Goal: Task Accomplishment & Management: Complete application form

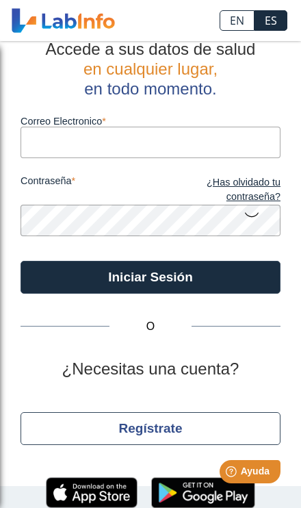
scroll to position [55, 0]
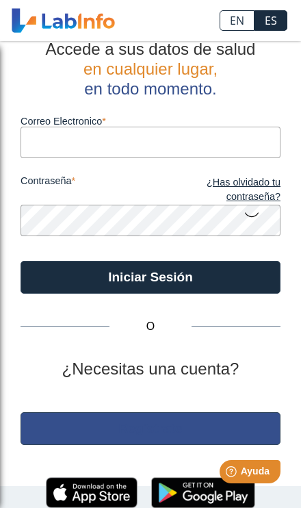
click at [214, 412] on button "Regístrate" at bounding box center [151, 428] width 260 height 33
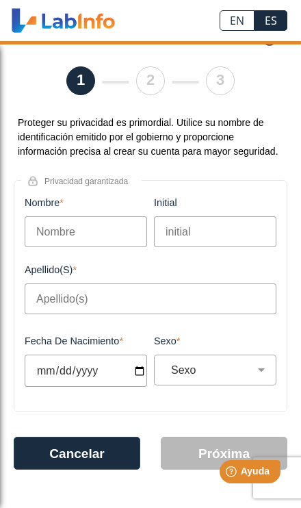
click at [116, 228] on input "Nombre" at bounding box center [86, 231] width 123 height 31
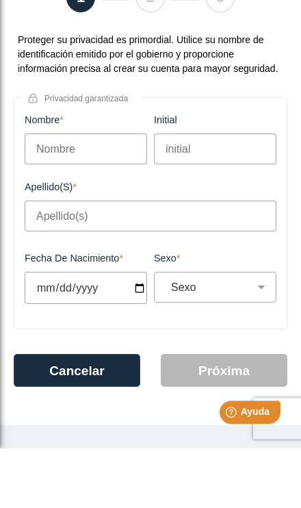
type input "Y"
type input "[PERSON_NAME]"
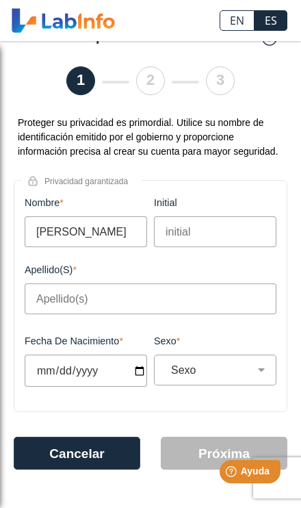
click at [211, 229] on input "initial" at bounding box center [215, 231] width 123 height 31
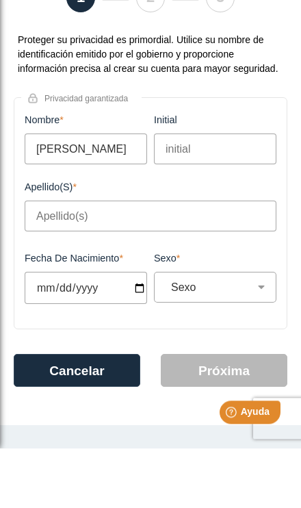
click at [115, 260] on input "Apellido(s)" at bounding box center [151, 275] width 252 height 31
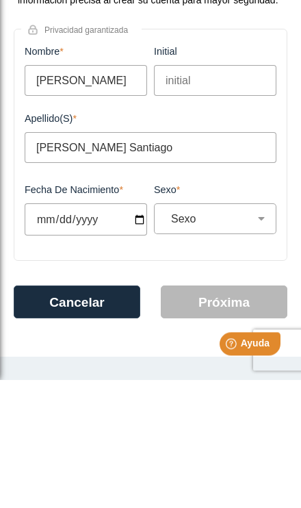
type input "[PERSON_NAME] Santiago"
click at [112, 331] on input "Fecha de Nacimiento" at bounding box center [86, 347] width 123 height 32
type input "[DATE]"
select select
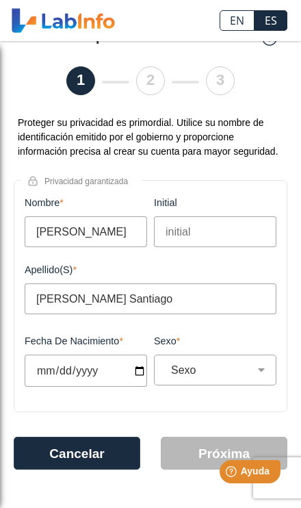
click at [123, 378] on input "[DATE]" at bounding box center [86, 371] width 123 height 32
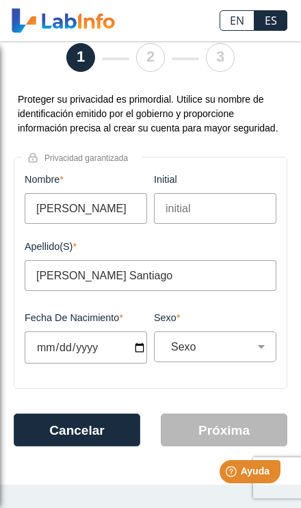
type input "[DATE]"
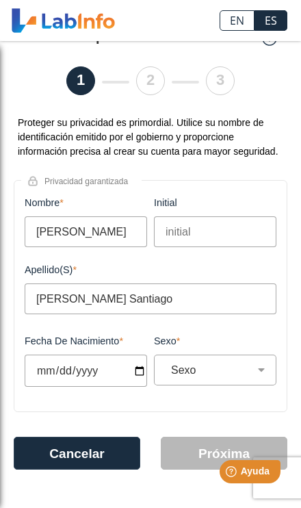
click at [251, 369] on select "Sexo Masculino Femenino" at bounding box center [221, 369] width 110 height 13
select select "F"
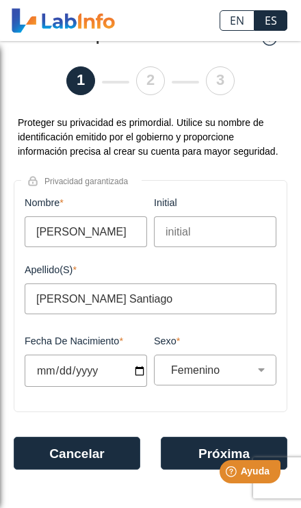
scroll to position [87, 0]
click at [226, 437] on button "Próxima" at bounding box center [224, 453] width 127 height 33
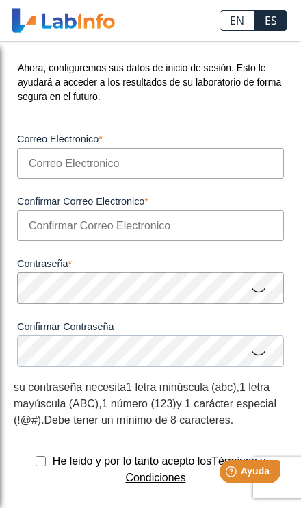
click at [212, 174] on input "Correo Electronico" at bounding box center [150, 163] width 267 height 31
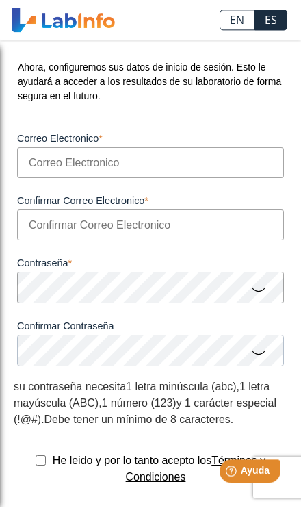
type input "[EMAIL_ADDRESS][DOMAIN_NAME]"
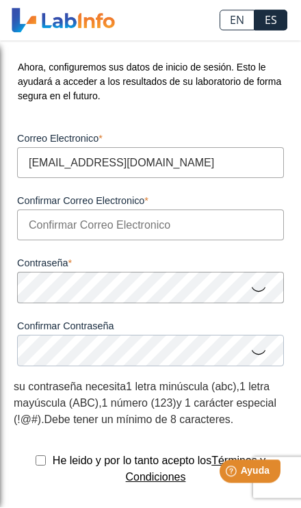
type input "[EMAIL_ADDRESS][DOMAIN_NAME]"
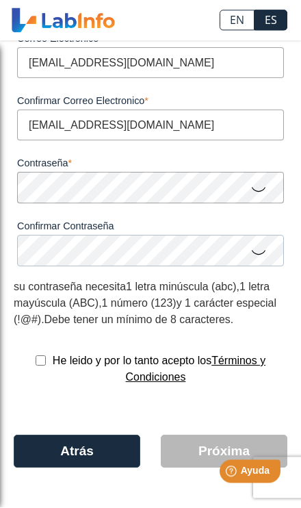
scroll to position [211, 0]
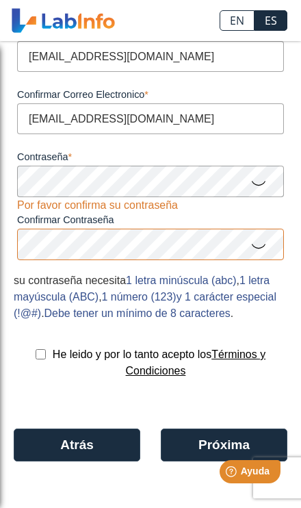
click at [36, 357] on input "checkbox" at bounding box center [41, 354] width 10 height 10
checkbox input "true"
click at [201, 453] on button "Próxima" at bounding box center [224, 444] width 127 height 33
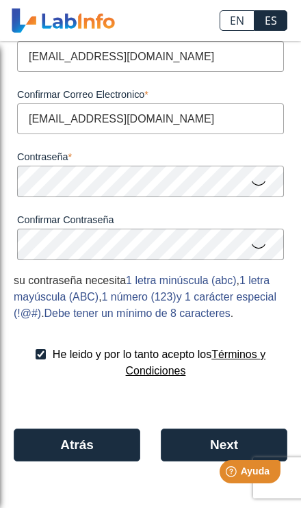
click at [207, 445] on button "Next" at bounding box center [224, 444] width 127 height 33
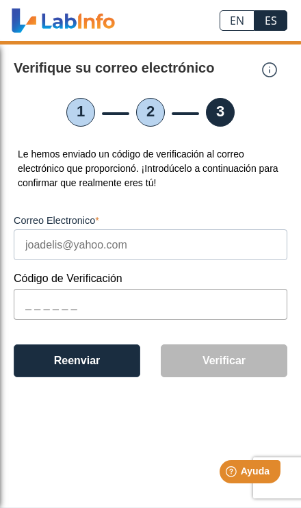
scroll to position [87, 0]
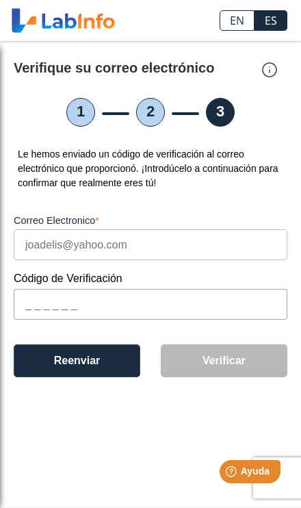
click at [127, 289] on input "text" at bounding box center [151, 304] width 274 height 31
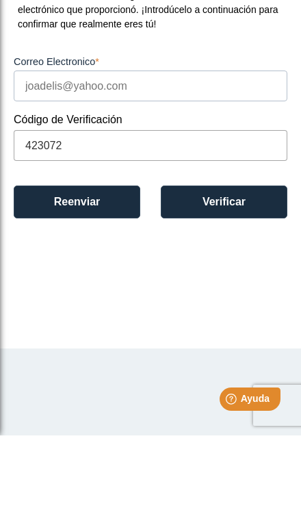
type input "423072"
click at [126, 258] on button "Reenviar" at bounding box center [77, 274] width 127 height 33
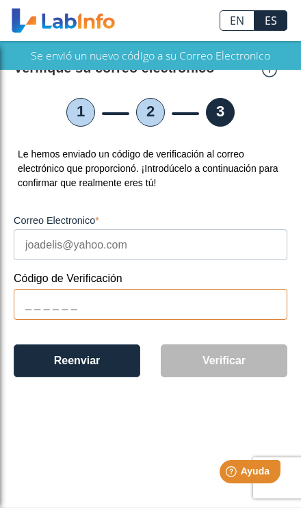
click at [33, 289] on input "text" at bounding box center [151, 304] width 274 height 31
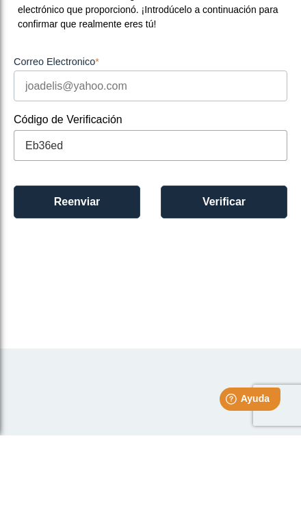
type input "Eb36ed"
click at [266, 258] on button "Verificar" at bounding box center [224, 274] width 127 height 33
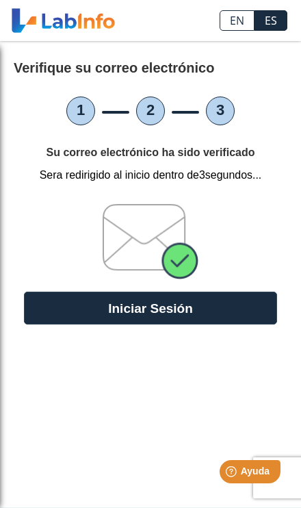
click at [102, 292] on button "Iniciar Sesión" at bounding box center [150, 308] width 253 height 33
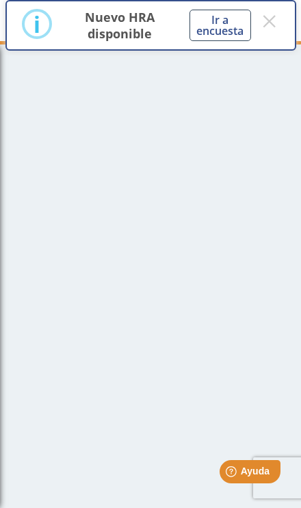
scroll to position [1, 0]
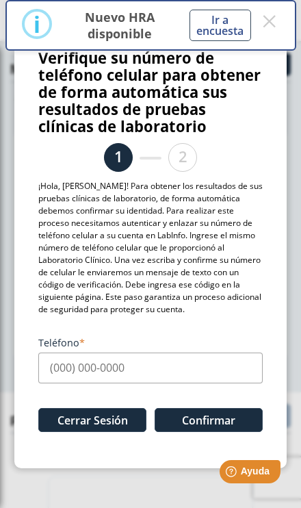
click at [271, 32] on button "×" at bounding box center [269, 21] width 20 height 25
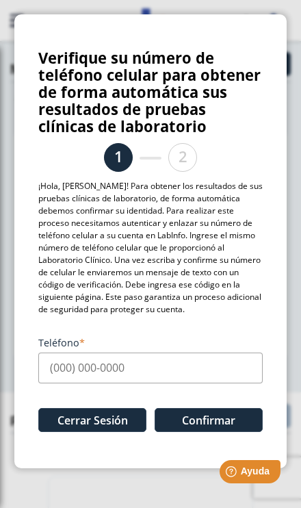
click at [84, 376] on input "Teléfono" at bounding box center [150, 367] width 224 height 31
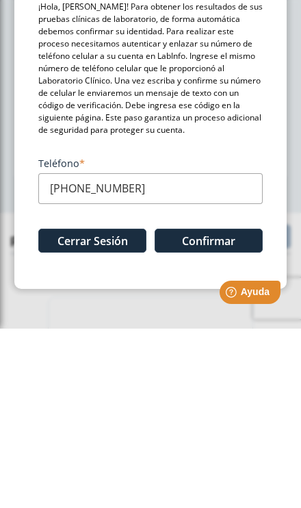
type input "[PHONE_NUMBER]"
click at [245, 408] on button "Confirmar" at bounding box center [209, 420] width 108 height 24
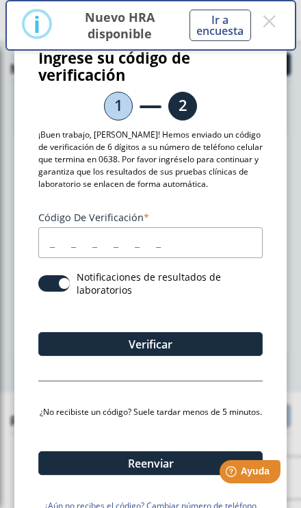
click at [51, 246] on input "Código de verificación" at bounding box center [150, 242] width 224 height 31
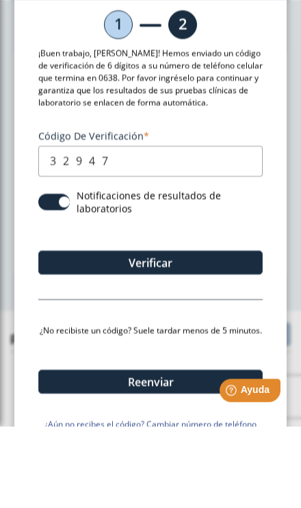
type input "329474"
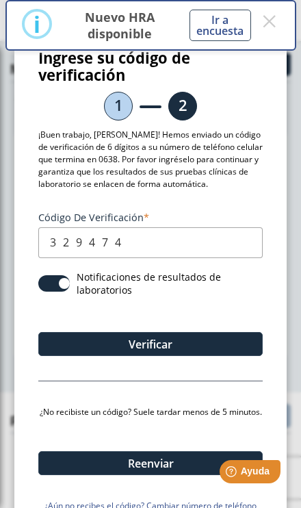
click at [209, 344] on button "Verificar" at bounding box center [150, 344] width 224 height 24
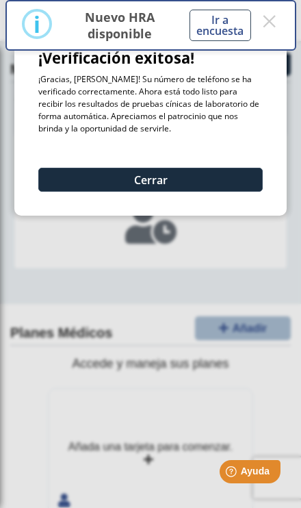
click at [209, 189] on button "Cerrar" at bounding box center [150, 180] width 224 height 24
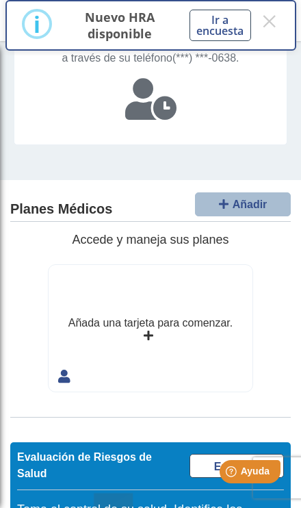
scroll to position [162, 0]
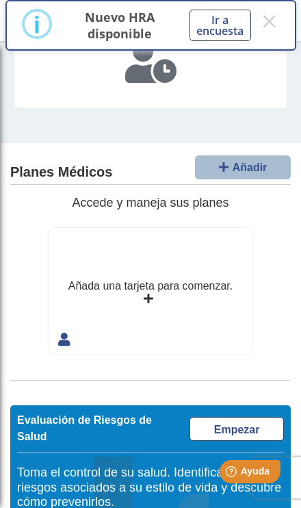
click at [240, 179] on button "Añadir" at bounding box center [243, 167] width 96 height 24
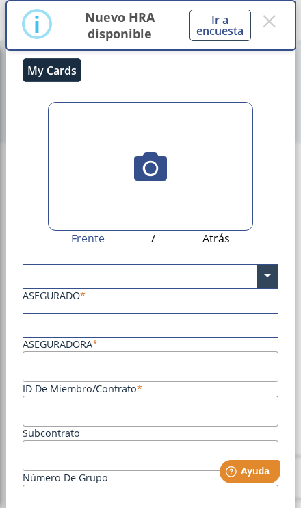
click at [203, 282] on input "text" at bounding box center [150, 276] width 255 height 23
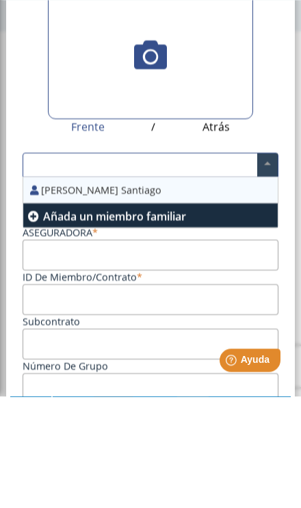
click at [179, 315] on link "Añada un miembro familiar" at bounding box center [150, 327] width 255 height 24
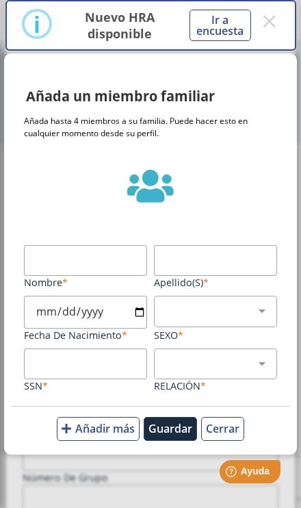
click at [268, 31] on button "×" at bounding box center [269, 21] width 20 height 25
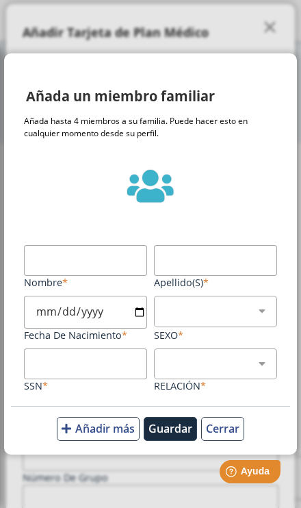
click at [218, 434] on button "Cerrar" at bounding box center [222, 429] width 43 height 24
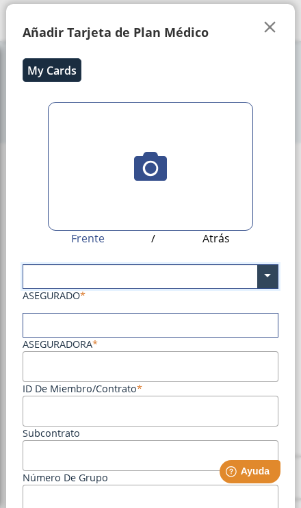
click at [272, 276] on span at bounding box center [267, 276] width 21 height 23
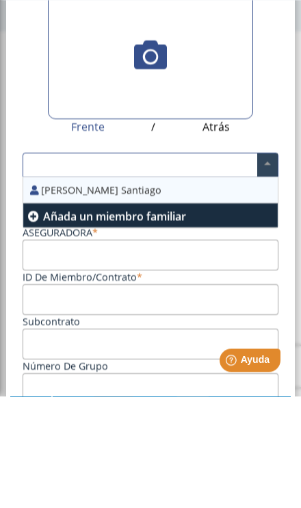
click at [163, 289] on div "[PERSON_NAME] Santiago" at bounding box center [150, 302] width 255 height 26
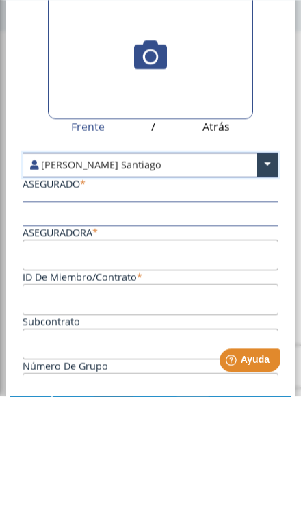
click at [208, 313] on ng-select "×" at bounding box center [151, 325] width 256 height 25
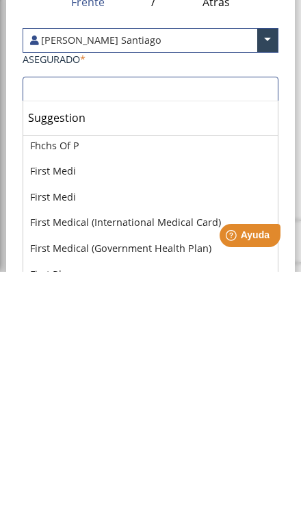
scroll to position [1346, 0]
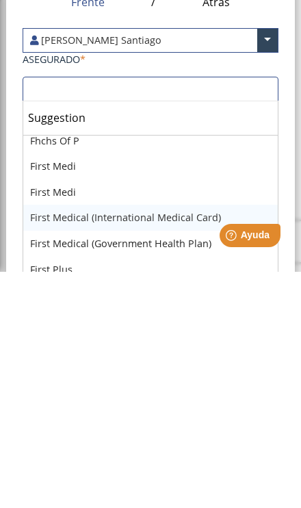
click at [200, 441] on div "First Medical (International Medical Card)" at bounding box center [150, 454] width 255 height 26
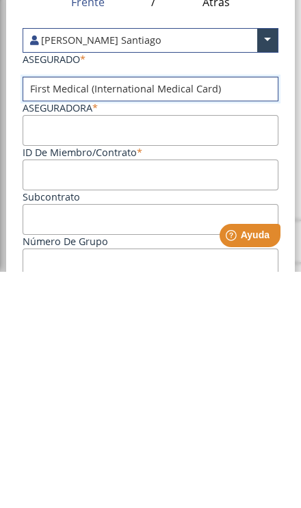
click at [227, 351] on input "ID de Miembro/Contrato" at bounding box center [151, 366] width 256 height 31
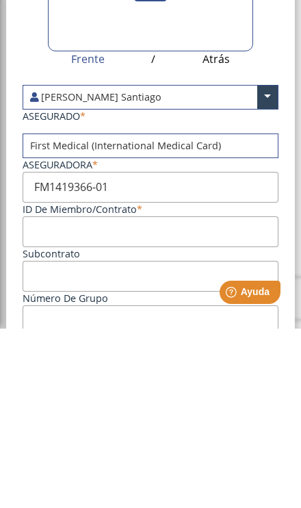
type input "FM1419366-01"
click at [175, 396] on input "Subcontrato" at bounding box center [151, 411] width 256 height 31
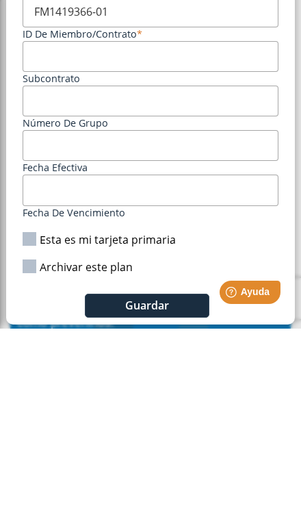
scroll to position [194, 0]
click at [33, 411] on label "Esta es mi tarjeta primaria" at bounding box center [99, 418] width 153 height 15
click at [0, 0] on input "Esta es mi tarjeta primaria" at bounding box center [0, 0] width 0 height 0
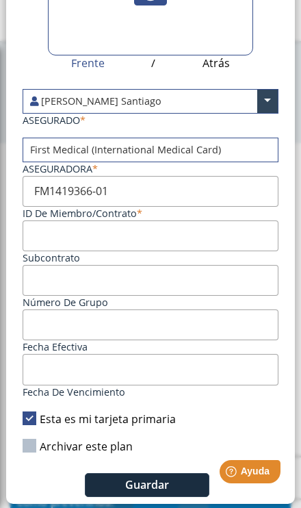
click at [171, 229] on input "Subcontrato" at bounding box center [151, 235] width 256 height 31
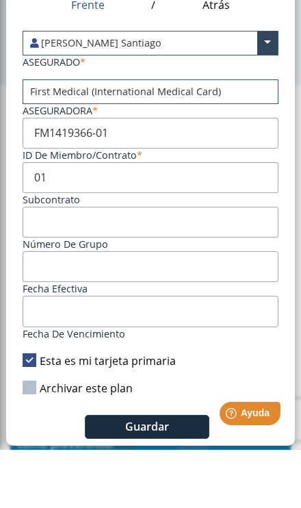
type input "01"
click at [142, 176] on input "FM1419366-01" at bounding box center [151, 191] width 256 height 31
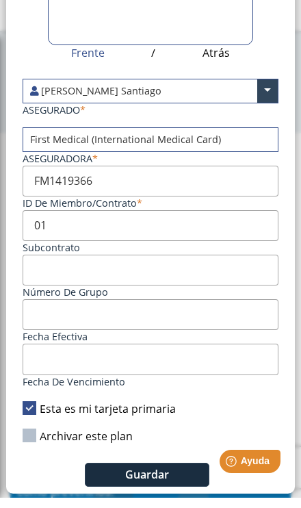
type input "FM1419366"
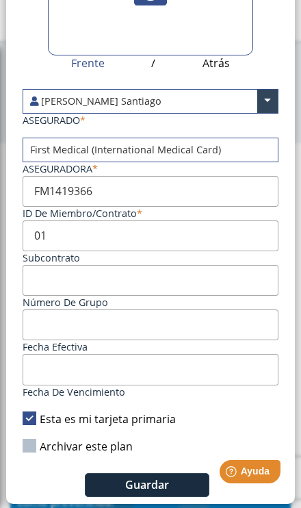
click at [165, 488] on span "Guardar" at bounding box center [147, 484] width 44 height 15
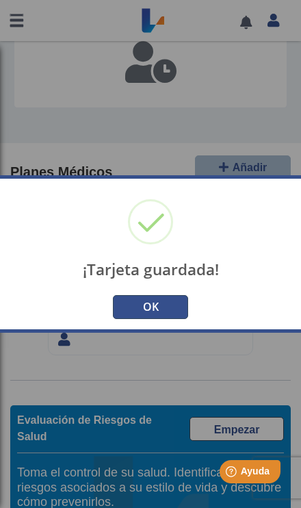
click at [188, 299] on button "OK" at bounding box center [150, 307] width 75 height 24
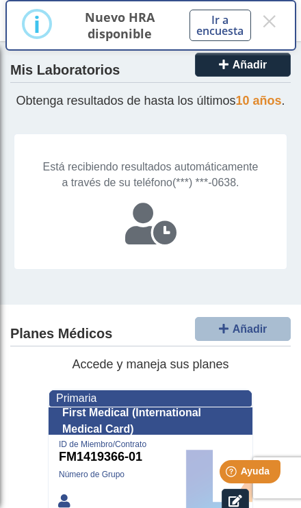
scroll to position [0, 0]
click at [272, 32] on button "×" at bounding box center [269, 21] width 20 height 25
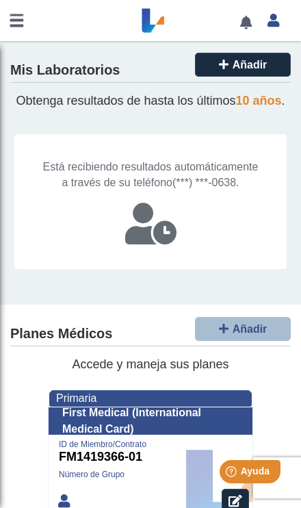
click at [24, 28] on link at bounding box center [16, 20] width 33 height 41
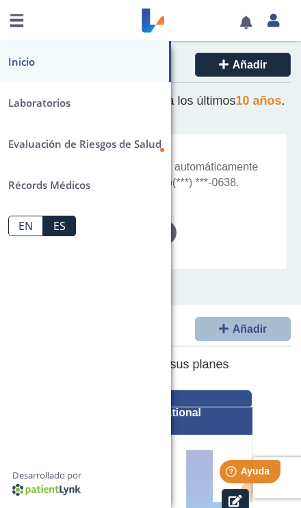
click at [68, 103] on link "Laboratorios" at bounding box center [85, 102] width 171 height 41
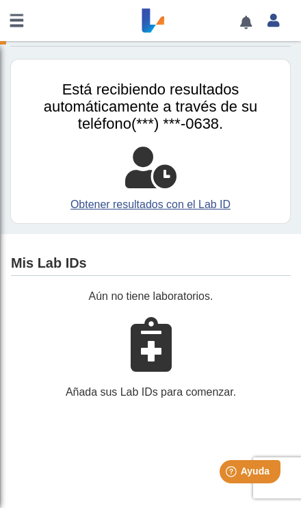
scroll to position [51, 0]
